Goal: Information Seeking & Learning: Learn about a topic

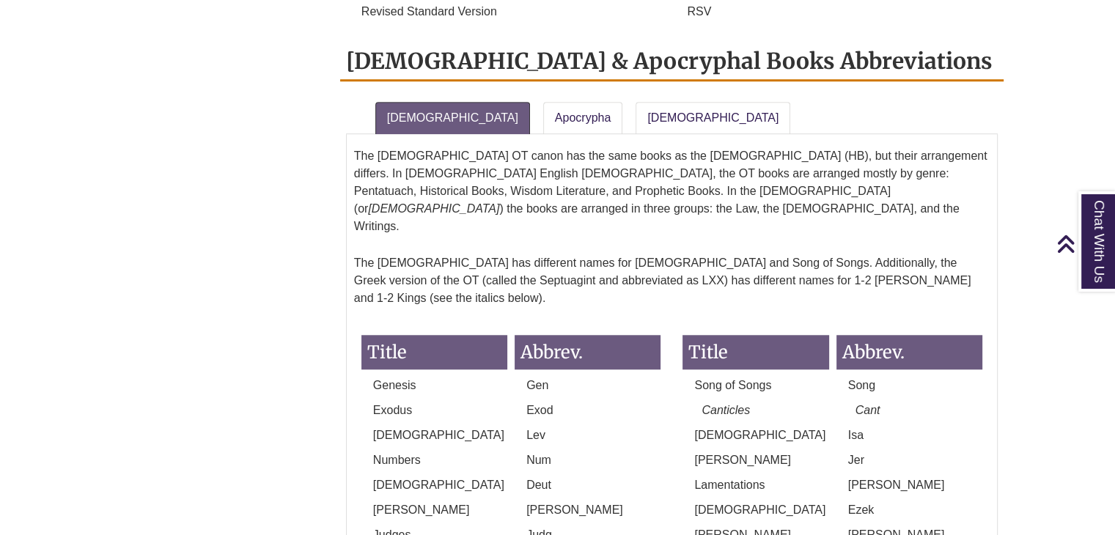
scroll to position [1320, 0]
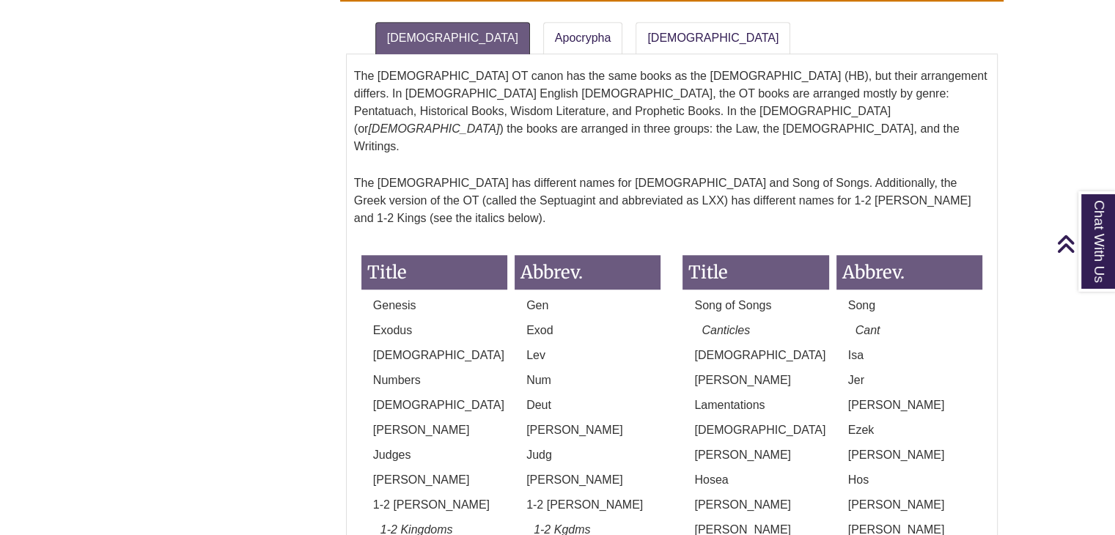
click at [544, 372] on p "Num" at bounding box center [588, 381] width 146 height 18
click at [534, 372] on p "Num" at bounding box center [588, 381] width 146 height 18
click at [546, 372] on p "Num" at bounding box center [588, 381] width 146 height 18
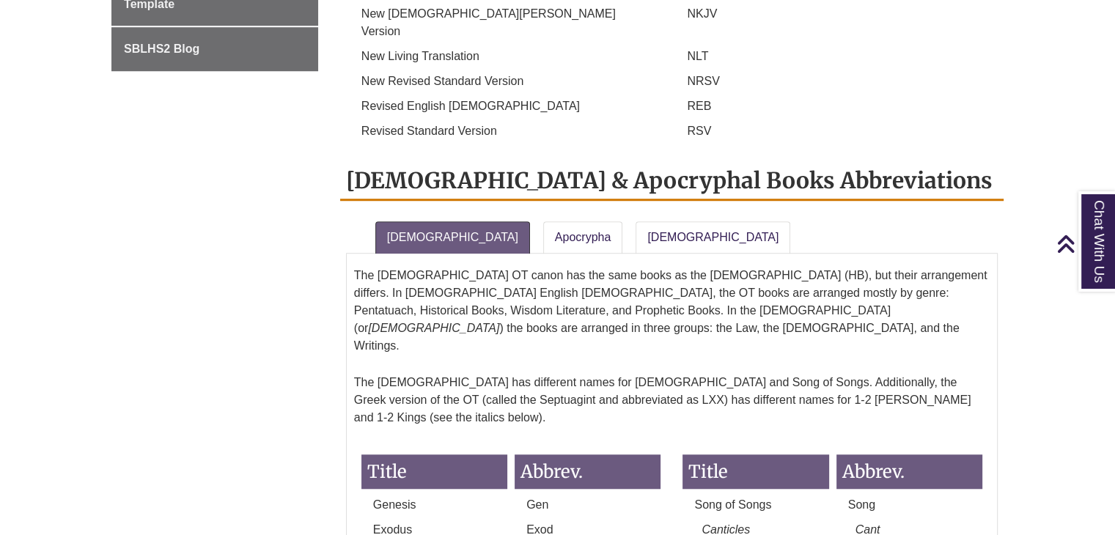
scroll to position [1027, 0]
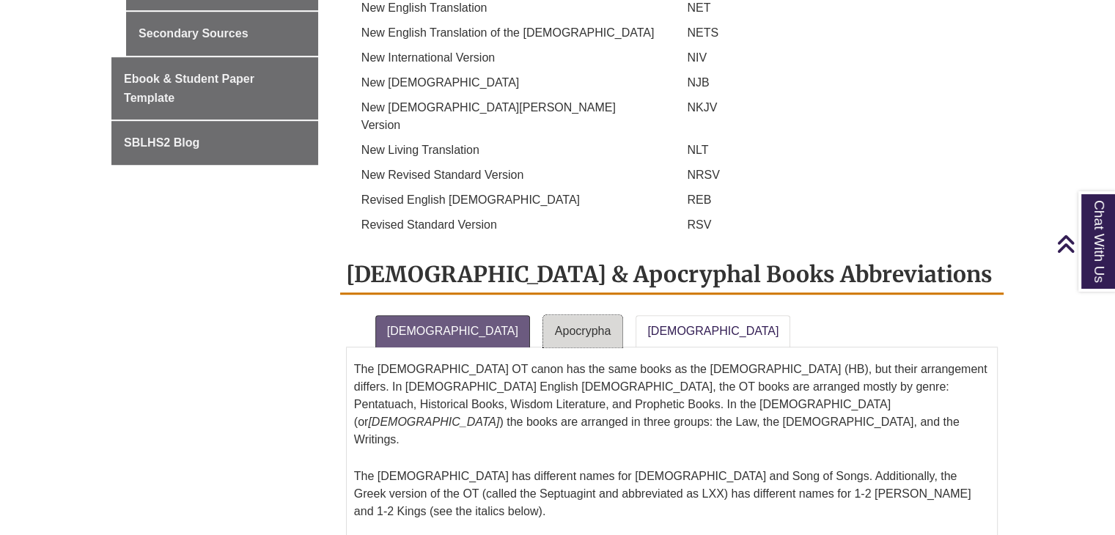
click at [543, 315] on link "Apocrypha" at bounding box center [583, 331] width 80 height 32
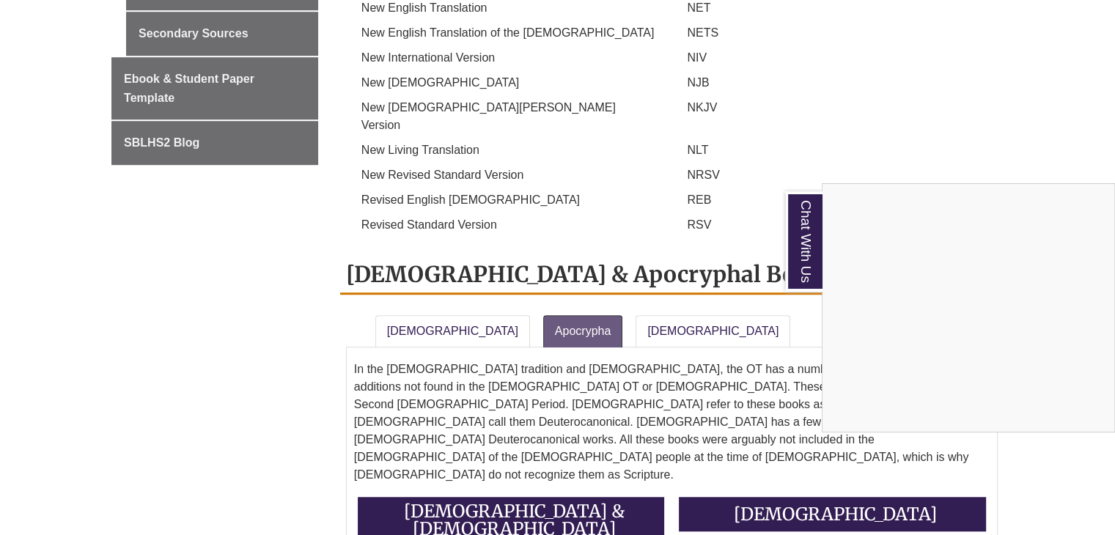
click at [422, 205] on div "Chat With Us" at bounding box center [557, 267] width 1115 height 535
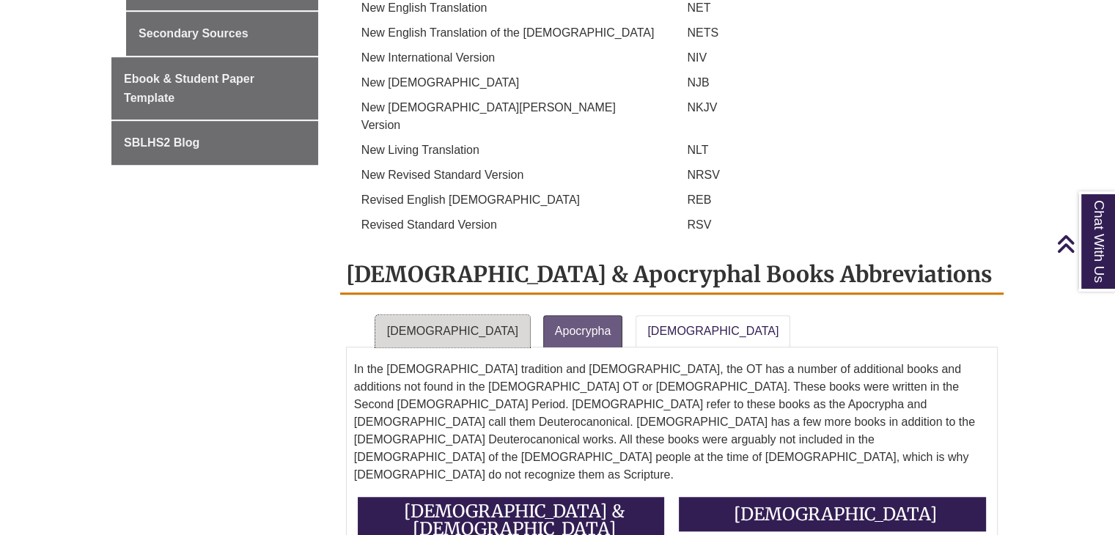
click at [426, 315] on link "[DEMOGRAPHIC_DATA]" at bounding box center [452, 331] width 155 height 32
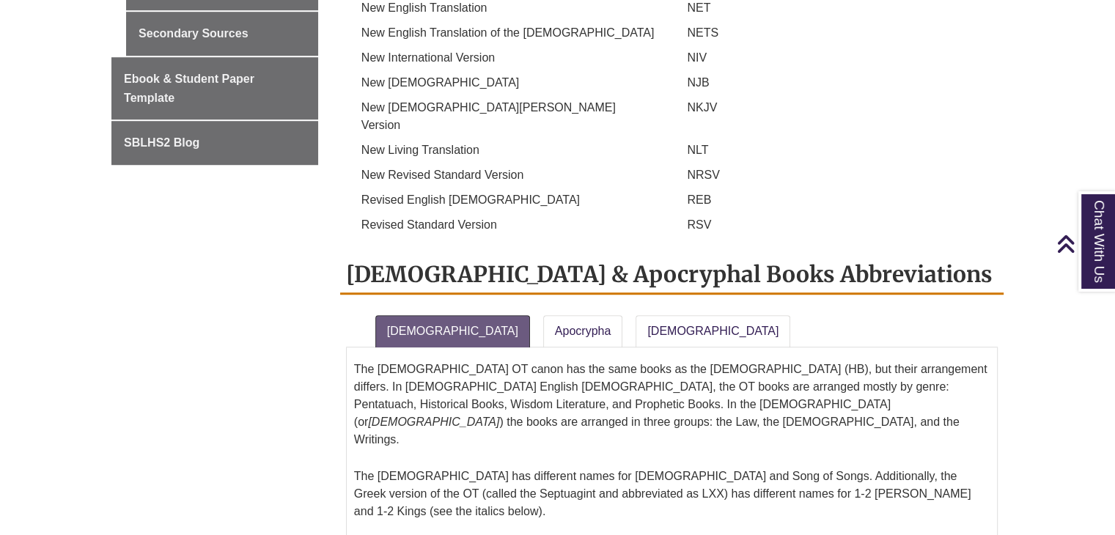
click at [636, 315] on link "[DEMOGRAPHIC_DATA]" at bounding box center [713, 331] width 155 height 32
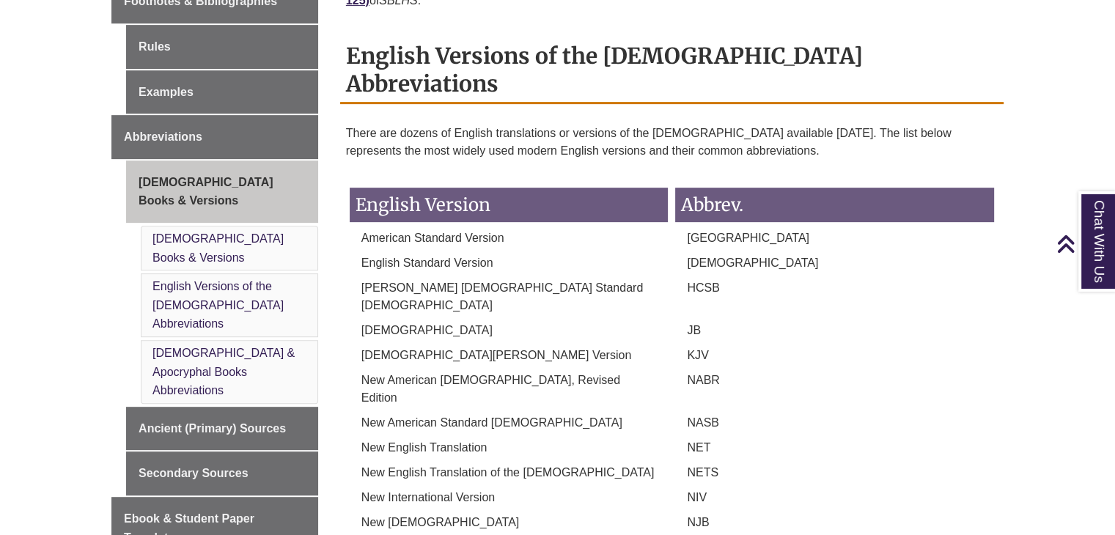
scroll to position [73, 0]
